Goal: Task Accomplishment & Management: Manage account settings

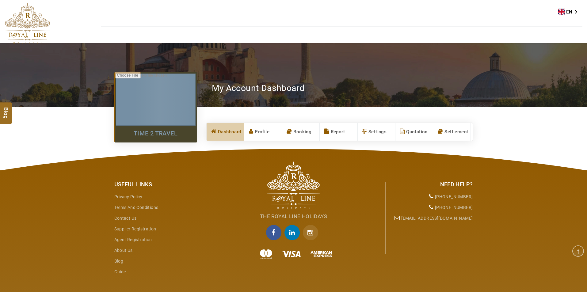
select select
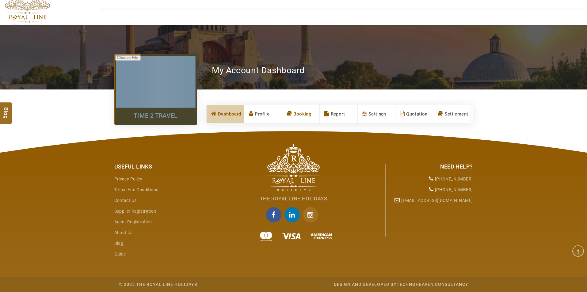
click at [295, 114] on link "Booking" at bounding box center [300, 114] width 37 height 18
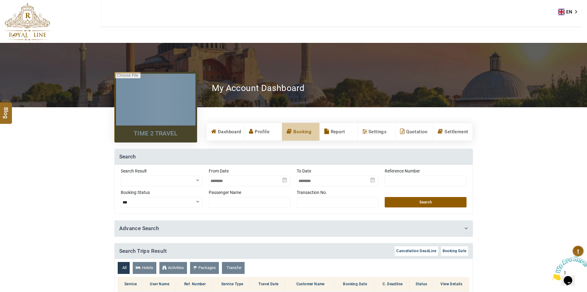
scroll to position [0, 0]
